Goal: Task Accomplishment & Management: Use online tool/utility

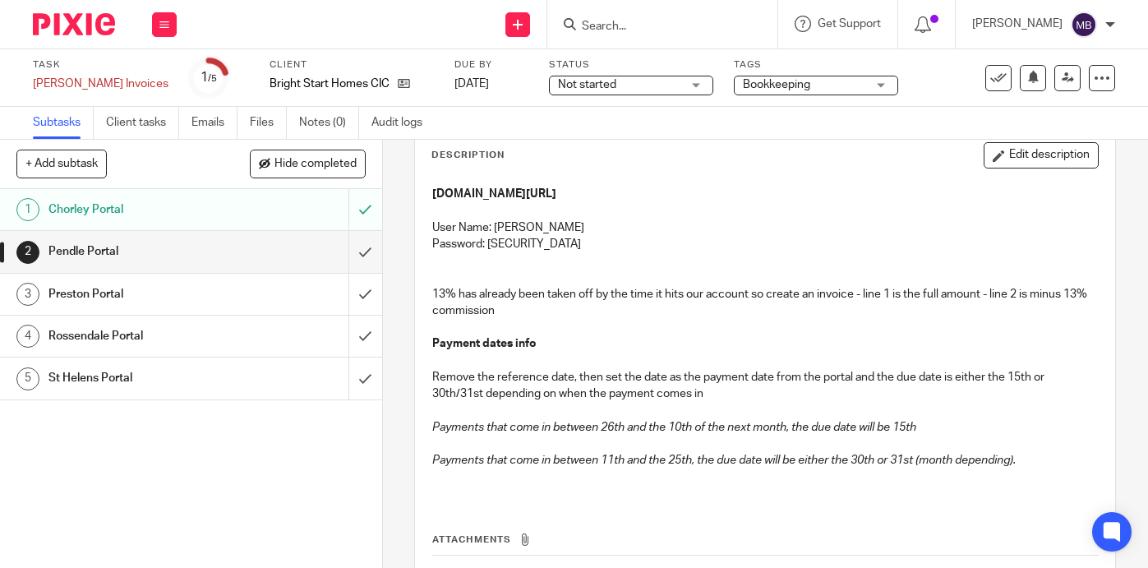
scroll to position [95, 0]
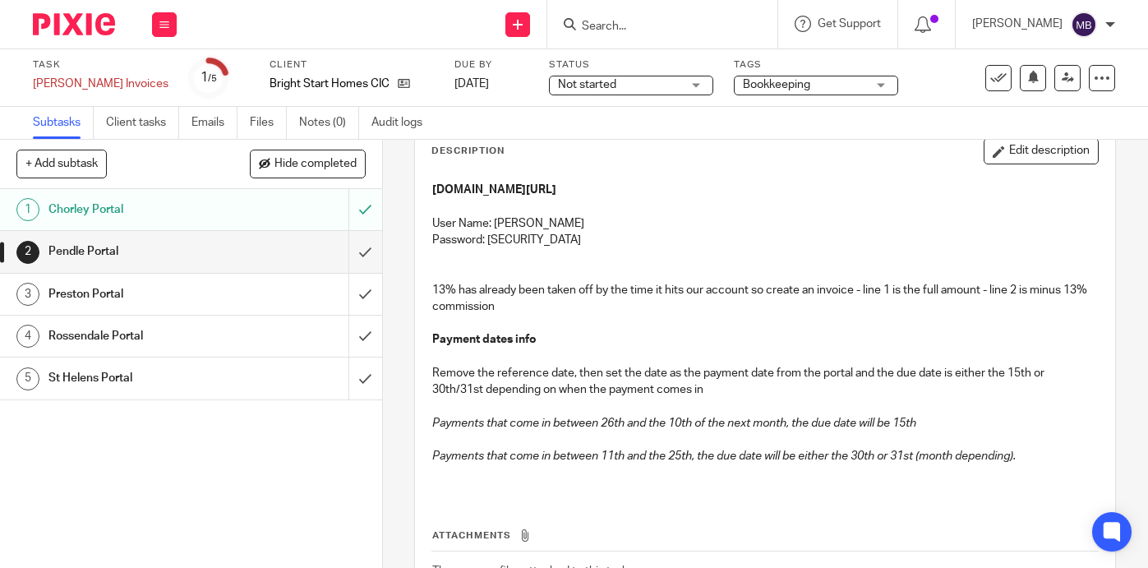
drag, startPoint x: 629, startPoint y: 227, endPoint x: 497, endPoint y: 227, distance: 132.3
click at [497, 227] on p "User Name: NEETUDAWSON@PEND" at bounding box center [765, 223] width 666 height 16
copy p "NEETUDAWSON@PEND"
drag, startPoint x: 592, startPoint y: 239, endPoint x: 490, endPoint y: 237, distance: 101.9
click at [490, 237] on p "Password: Pendleportal2025!" at bounding box center [765, 240] width 666 height 16
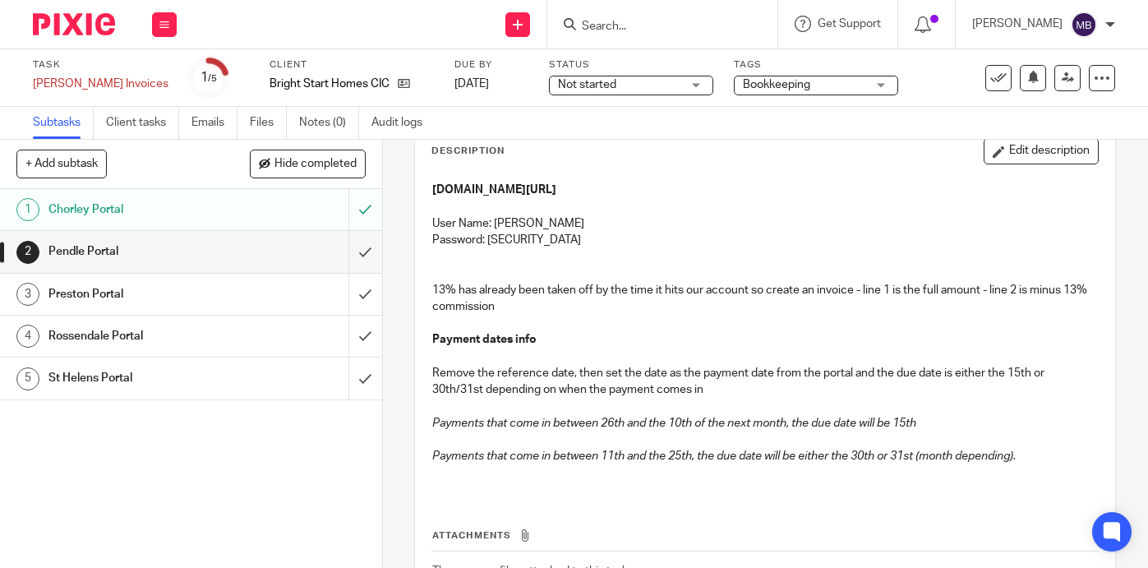
copy p "Pendleportal2025!"
click at [367, 247] on input "submit" at bounding box center [191, 251] width 382 height 41
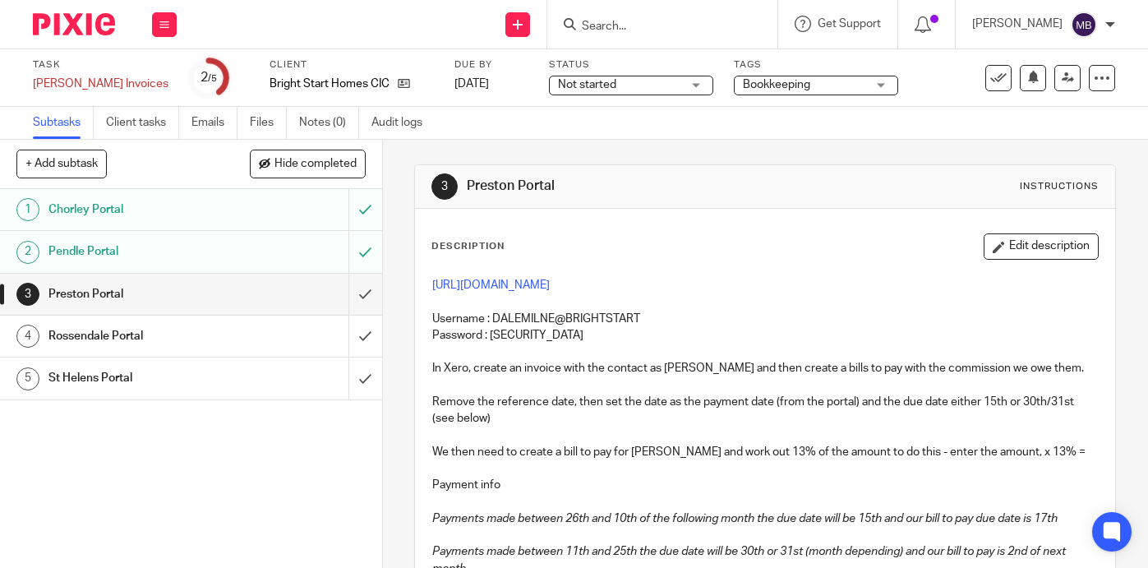
click at [154, 334] on h1 "Rossendale Portal" at bounding box center [142, 336] width 189 height 25
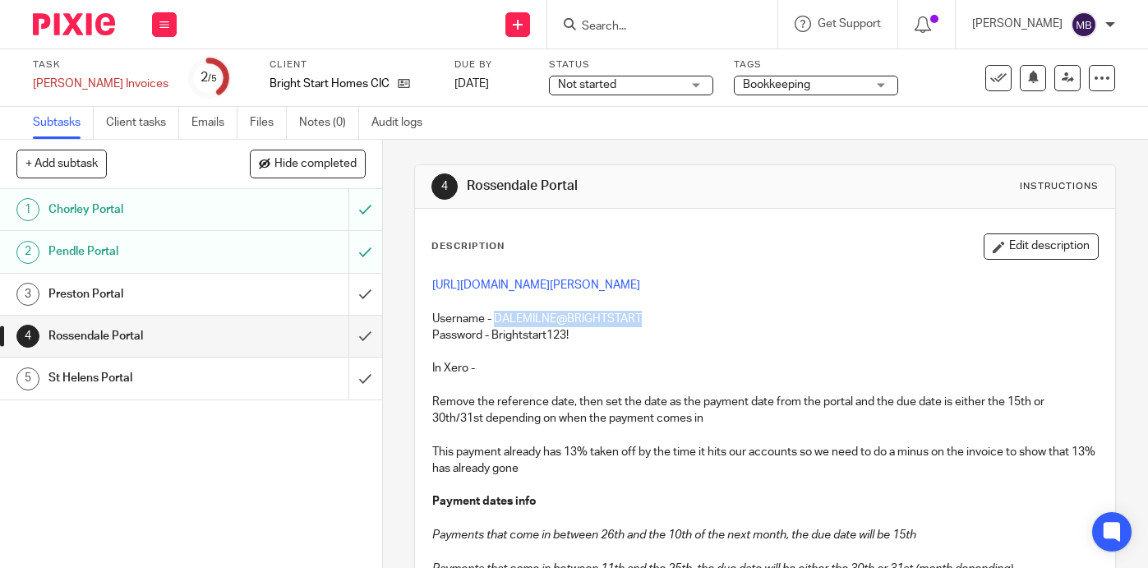
drag, startPoint x: 646, startPoint y: 371, endPoint x: 499, endPoint y: 365, distance: 147.2
click at [499, 327] on p "Username - DALEMILNE@BRIGHTSTART" at bounding box center [765, 310] width 666 height 34
copy p "DALEMILNE@BRIGHTSTART"
drag, startPoint x: 578, startPoint y: 385, endPoint x: 494, endPoint y: 385, distance: 83.8
click at [494, 343] on p "Password - Brightstart123!" at bounding box center [765, 335] width 666 height 16
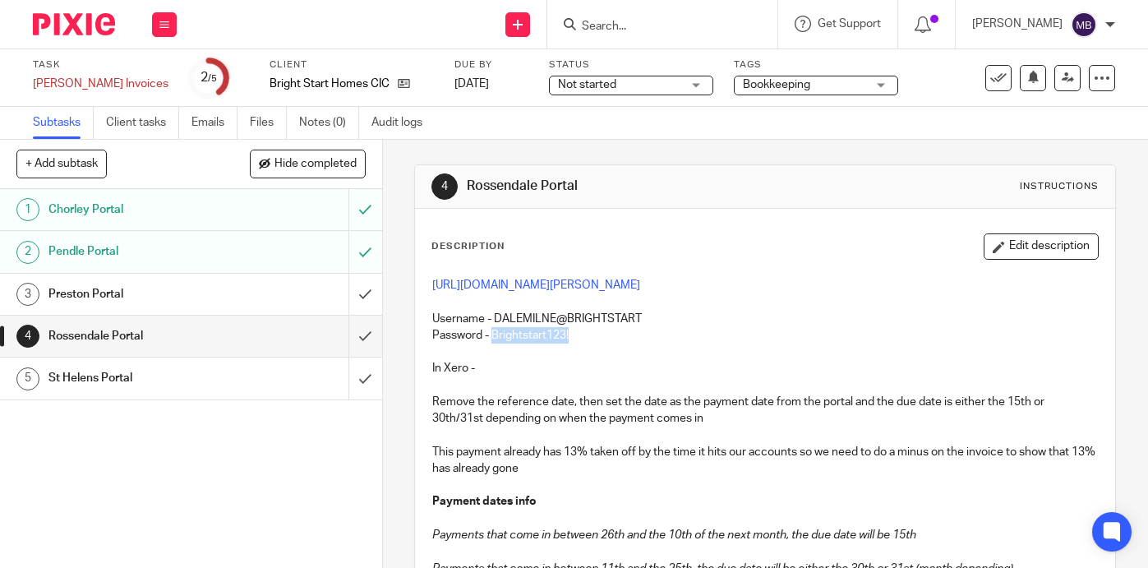
copy p "Brightstart123!"
click at [366, 331] on input "submit" at bounding box center [191, 336] width 382 height 41
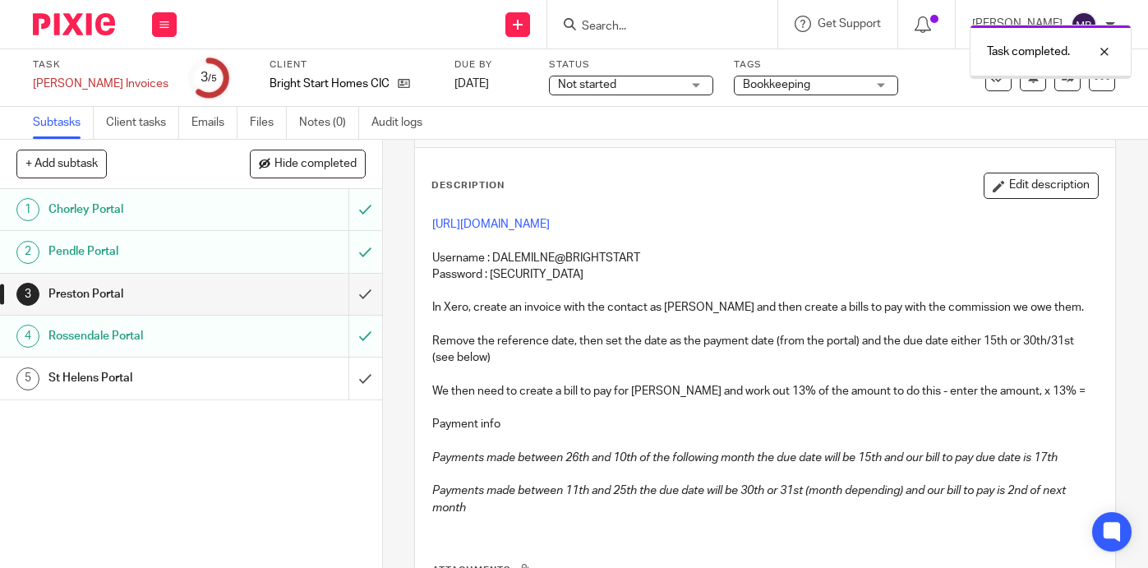
scroll to position [87, 0]
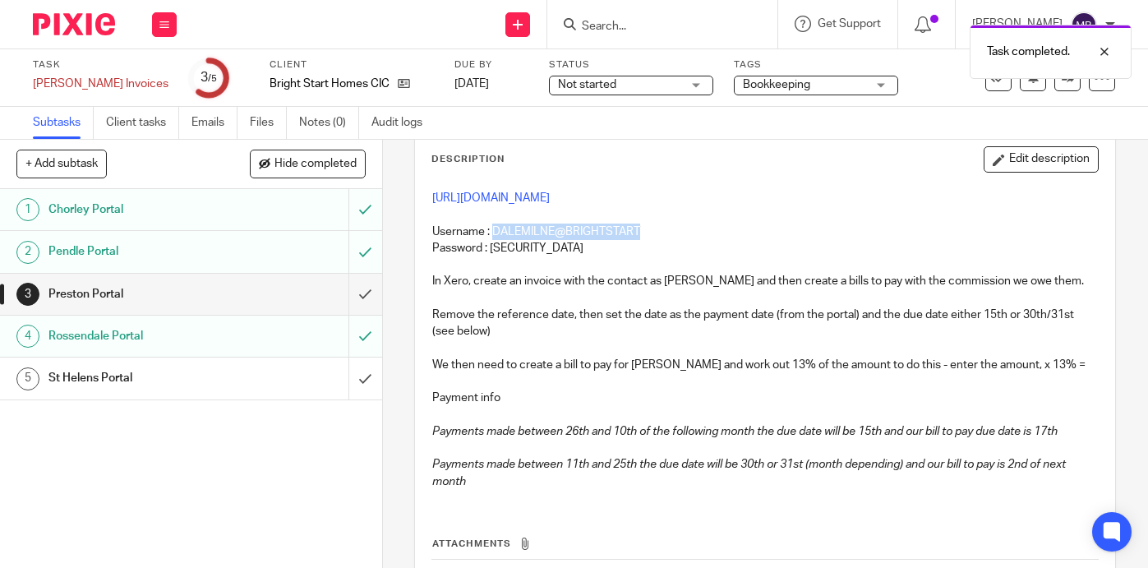
drag, startPoint x: 646, startPoint y: 224, endPoint x: 495, endPoint y: 228, distance: 151.2
click at [495, 228] on p "Username : DALEMILNE@BRIGHTSTART" at bounding box center [765, 231] width 666 height 16
copy p "DALEMILNE@BRIGHTSTART"
click at [510, 193] on link "https://selfservice.preston.gov.uk/publicaccesslive/selfservice/citizenportal/m…" at bounding box center [490, 198] width 117 height 12
drag, startPoint x: 601, startPoint y: 251, endPoint x: 494, endPoint y: 251, distance: 107.6
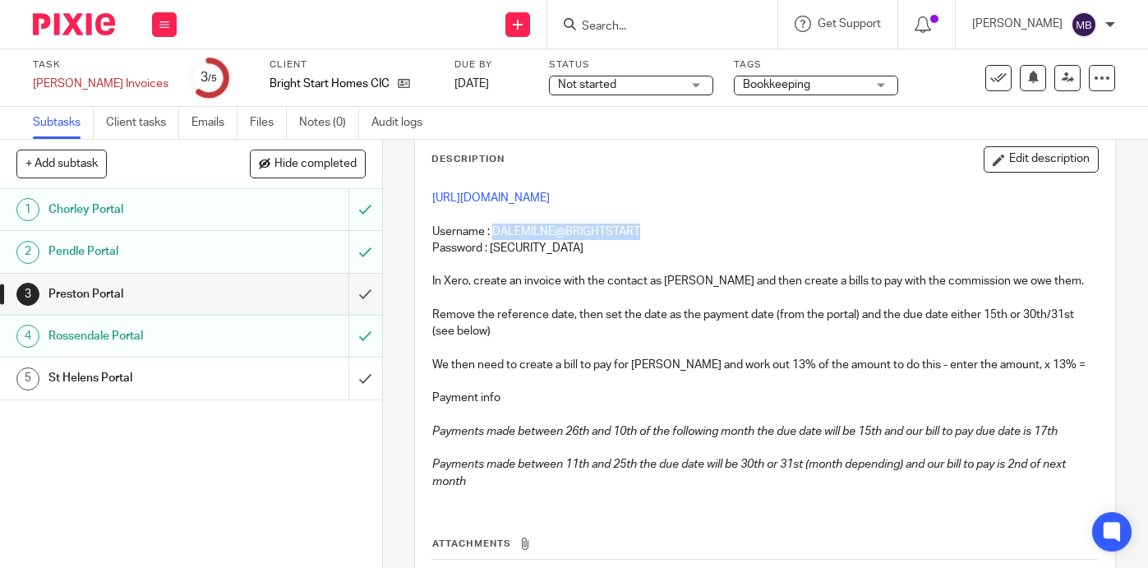
click at [494, 251] on p "Password : Brightstarthomes1!" at bounding box center [765, 248] width 666 height 16
copy p "Brightstarthomes1!"
click at [362, 290] on input "submit" at bounding box center [191, 294] width 382 height 41
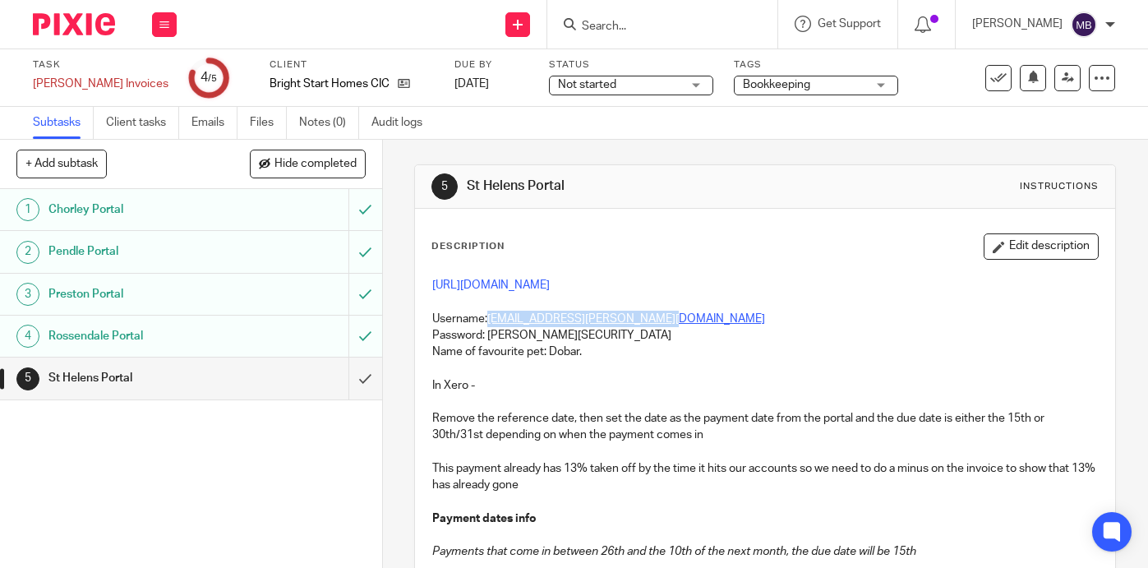
drag, startPoint x: 666, startPoint y: 320, endPoint x: 491, endPoint y: 316, distance: 175.9
click at [491, 316] on p "Username: accounts@dawson-housing.co.uk" at bounding box center [765, 319] width 666 height 16
copy link "accounts@dawson-housing.co.uk"
click at [536, 282] on link "https://revben.oltps.sthelens.gov.uk/publicaccesslive/selfservice/dashboard.htm" at bounding box center [490, 285] width 117 height 12
drag, startPoint x: 577, startPoint y: 335, endPoint x: 491, endPoint y: 335, distance: 86.3
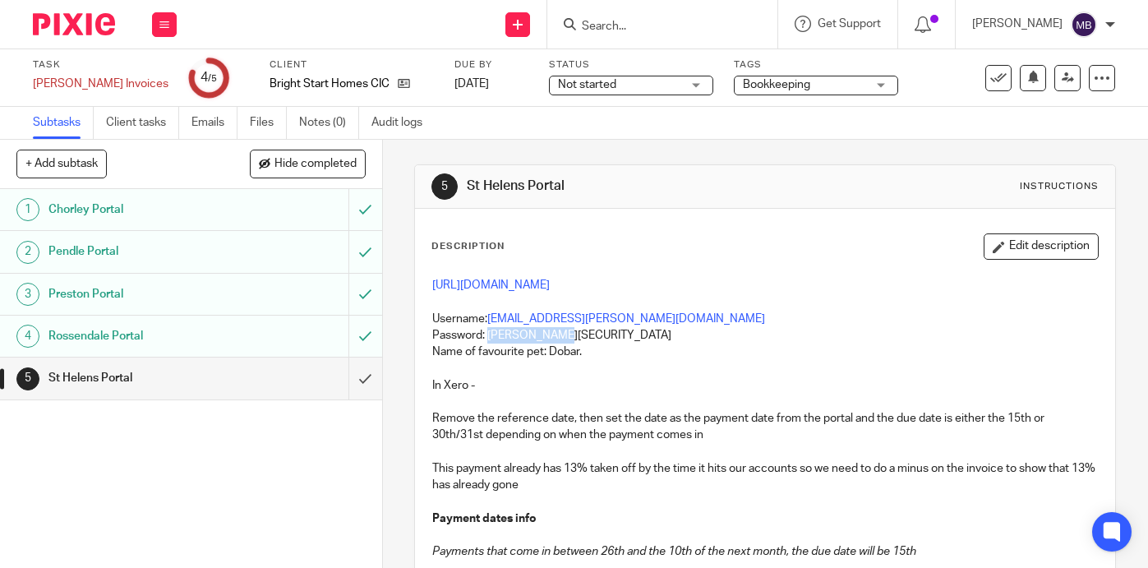
click at [491, 335] on p "Password: Dawson@54321" at bounding box center [765, 335] width 666 height 16
copy p "Dawson@54321"
click at [999, 71] on icon at bounding box center [998, 78] width 16 height 16
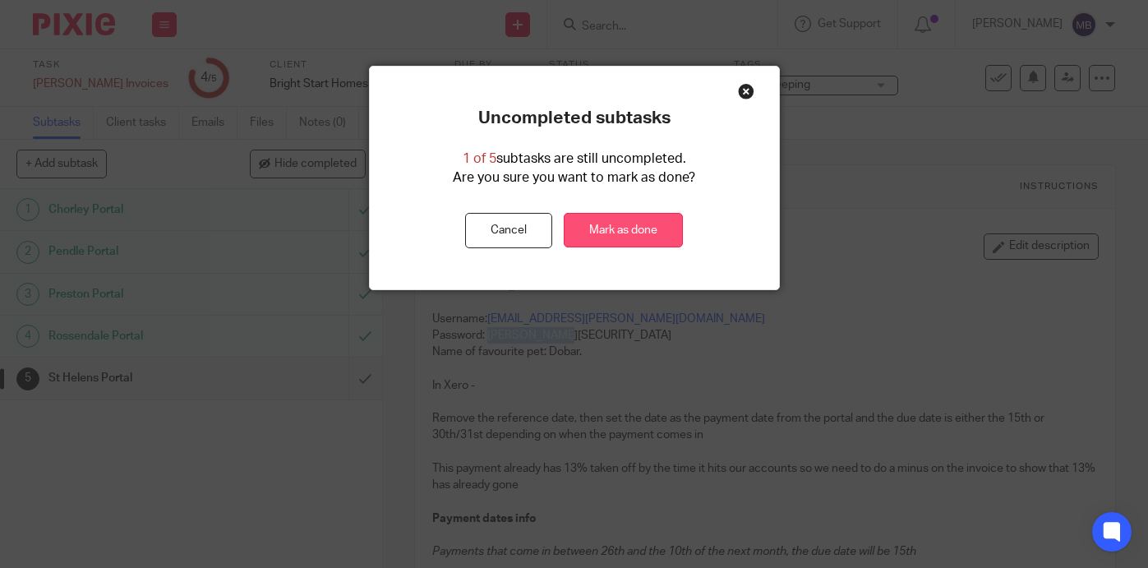
click at [625, 237] on link "Mark as done" at bounding box center [623, 230] width 119 height 35
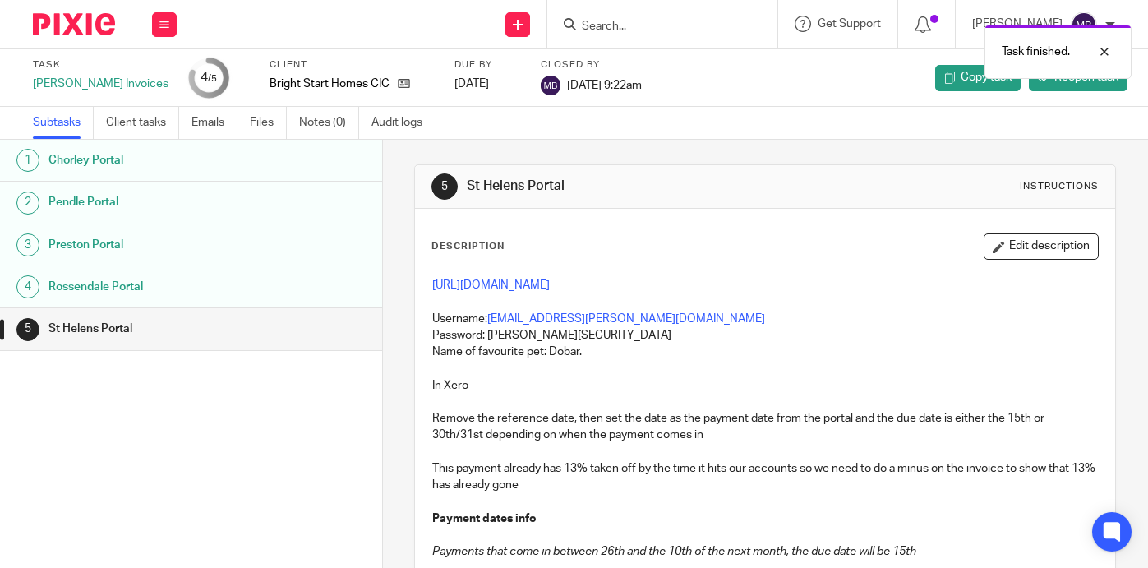
click at [86, 29] on img at bounding box center [74, 24] width 82 height 22
